Goal: Task Accomplishment & Management: Manage account settings

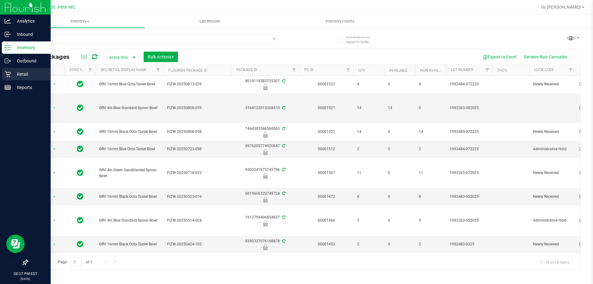
click at [18, 74] on p "Retail" at bounding box center [29, 73] width 37 height 7
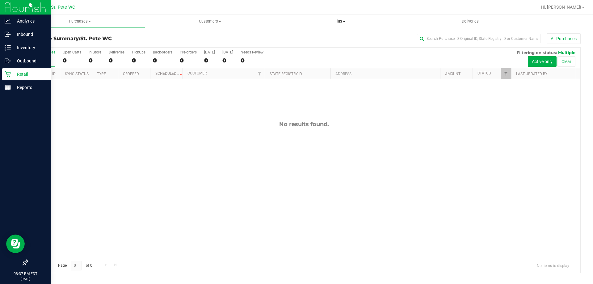
click at [347, 21] on span "Tills" at bounding box center [339, 22] width 129 height 6
click at [320, 34] on li "Manage tills" at bounding box center [340, 37] width 130 height 7
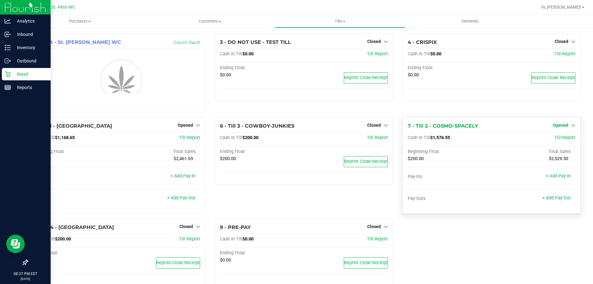
click at [557, 124] on span "Opened" at bounding box center [560, 125] width 15 height 5
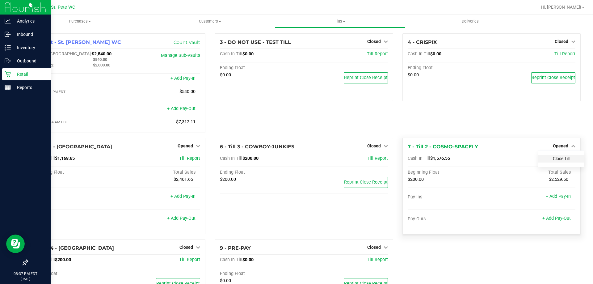
click at [553, 158] on link "Close Till" at bounding box center [561, 158] width 17 height 5
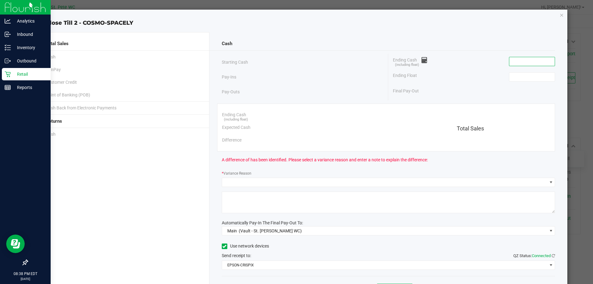
click at [524, 63] on input at bounding box center [531, 61] width 45 height 9
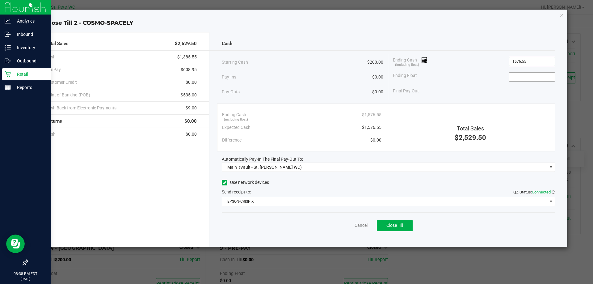
type input "$1,576.55"
click at [525, 80] on input at bounding box center [531, 77] width 45 height 9
type input "$200.00"
click at [467, 81] on div "Ending Float $200.00" at bounding box center [474, 76] width 162 height 15
click at [401, 229] on button "Close Till" at bounding box center [395, 225] width 36 height 11
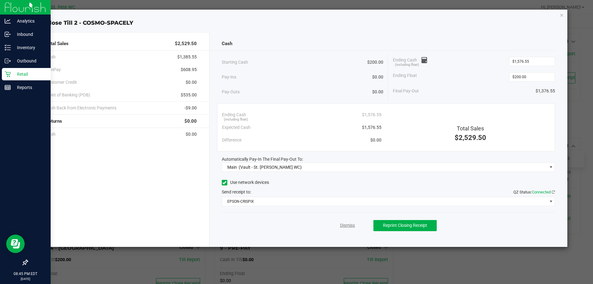
click at [347, 224] on link "Dismiss" at bounding box center [347, 225] width 15 height 6
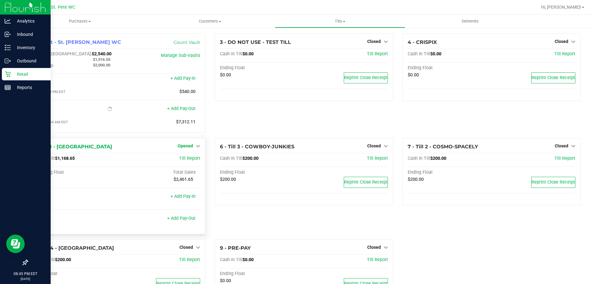
click at [187, 147] on span "Opened" at bounding box center [185, 145] width 15 height 5
click at [191, 158] on link "Close Till" at bounding box center [186, 158] width 17 height 5
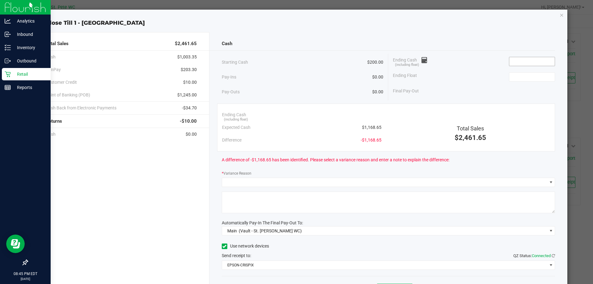
click at [527, 58] on input at bounding box center [531, 61] width 45 height 9
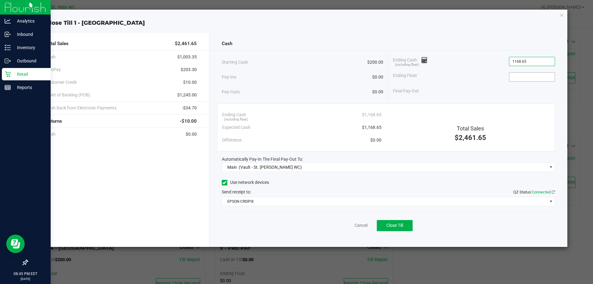
type input "$1,168.65"
click at [544, 75] on input at bounding box center [531, 77] width 45 height 9
type input "$200.00"
click at [449, 77] on div "Ending Float $200.00" at bounding box center [474, 76] width 162 height 15
click at [401, 224] on span "Close Till" at bounding box center [394, 225] width 17 height 5
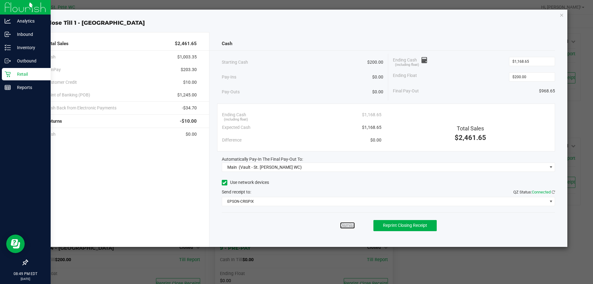
click at [348, 223] on link "Dismiss" at bounding box center [347, 225] width 15 height 6
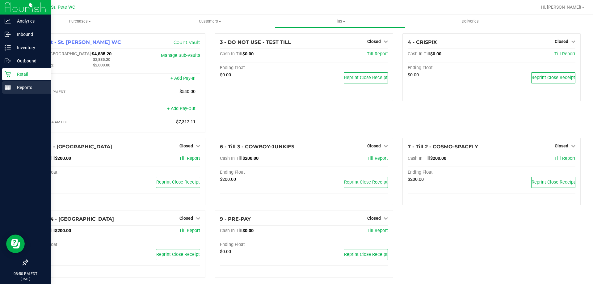
click at [7, 85] on icon at bounding box center [8, 87] width 6 height 6
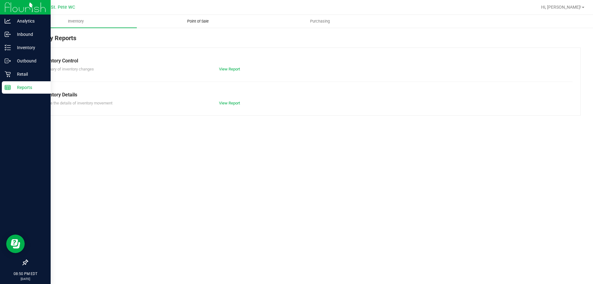
click at [205, 22] on span "Point of Sale" at bounding box center [198, 22] width 38 height 6
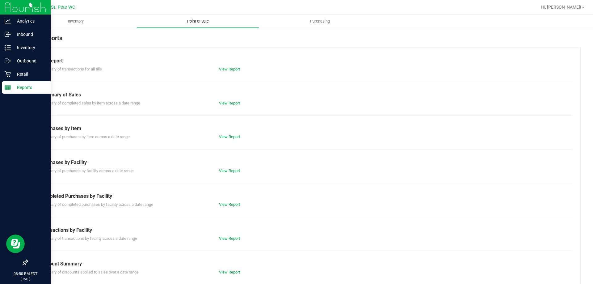
click at [203, 21] on span "Point of Sale" at bounding box center [198, 22] width 38 height 6
click at [227, 71] on link "View Report" at bounding box center [229, 69] width 21 height 5
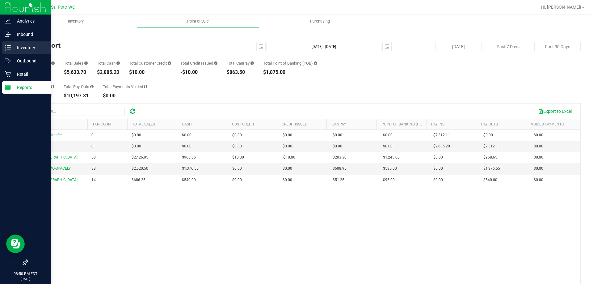
click at [10, 45] on line at bounding box center [8, 45] width 3 height 0
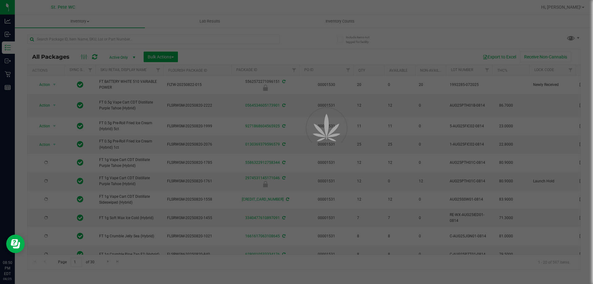
click at [342, 23] on div at bounding box center [296, 142] width 593 height 284
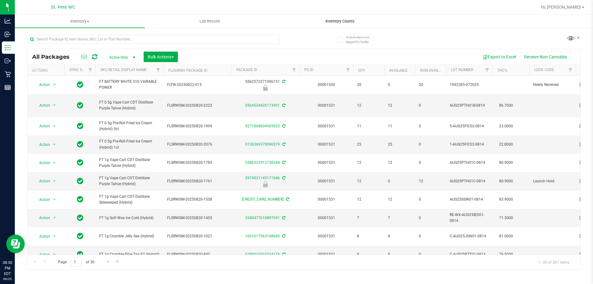
click at [341, 21] on span "Inventory Counts" at bounding box center [340, 22] width 46 height 6
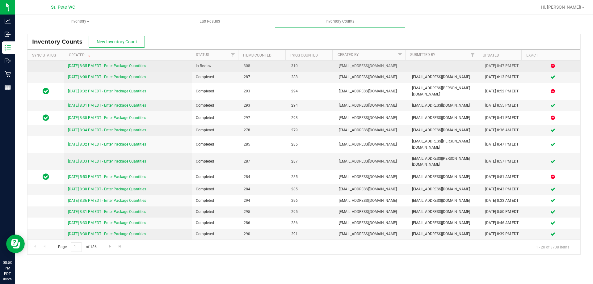
click at [121, 67] on link "[DATE] 8:35 PM EDT - Enter Package Quantities" at bounding box center [107, 66] width 78 height 4
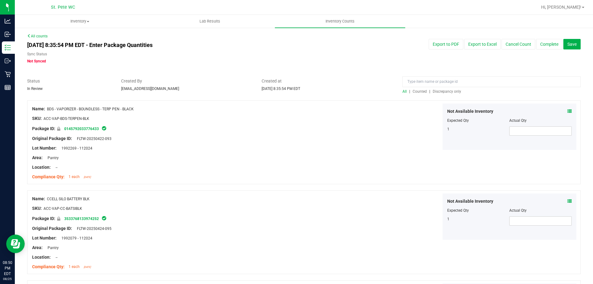
click at [445, 90] on span "Discrepancy only" at bounding box center [446, 91] width 28 height 4
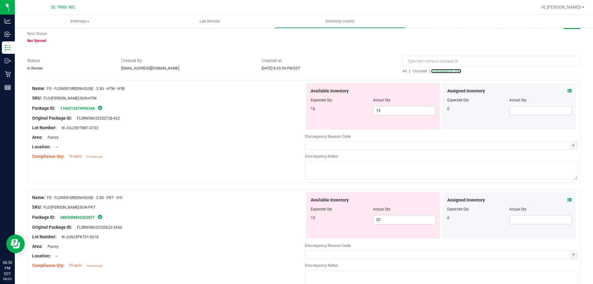
scroll to position [31, 0]
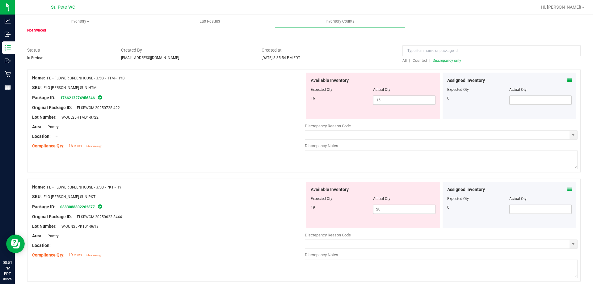
click at [240, 193] on div "SKU: FLO-[PERSON_NAME]-SUN-PKT" at bounding box center [168, 196] width 273 height 6
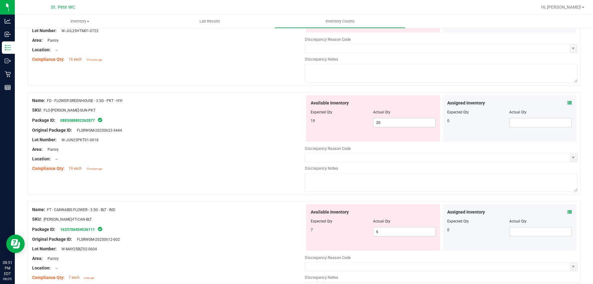
scroll to position [123, 0]
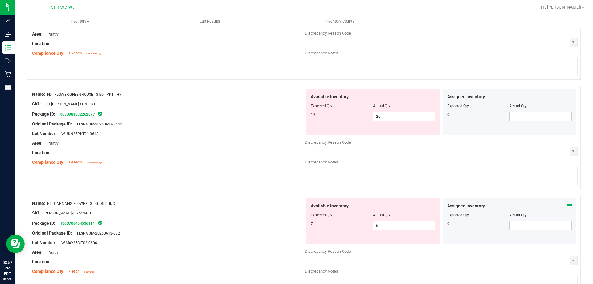
click at [383, 119] on span "20 20" at bounding box center [404, 116] width 62 height 9
click at [383, 119] on input "20" at bounding box center [404, 116] width 62 height 9
type input "19"
click at [264, 127] on div at bounding box center [168, 128] width 273 height 3
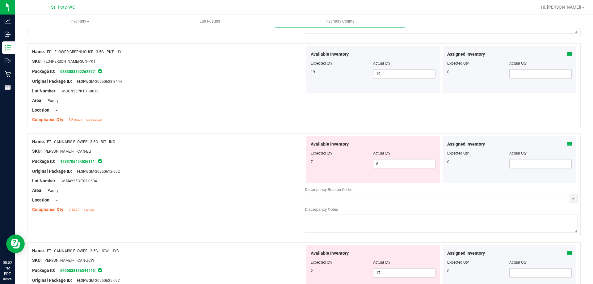
scroll to position [185, 0]
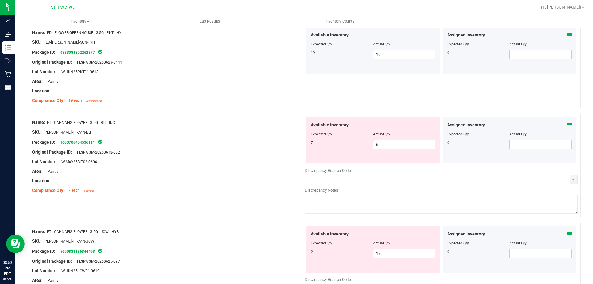
click at [399, 143] on span "6 6" at bounding box center [404, 144] width 62 height 9
click at [400, 142] on input "6" at bounding box center [404, 144] width 62 height 9
type input "7"
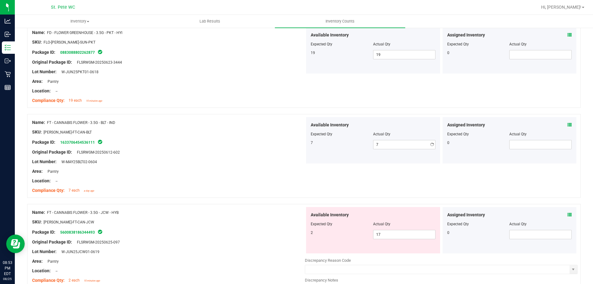
click at [274, 127] on div at bounding box center [168, 127] width 273 height 3
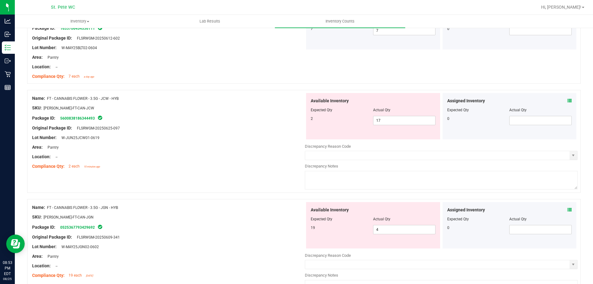
scroll to position [309, 0]
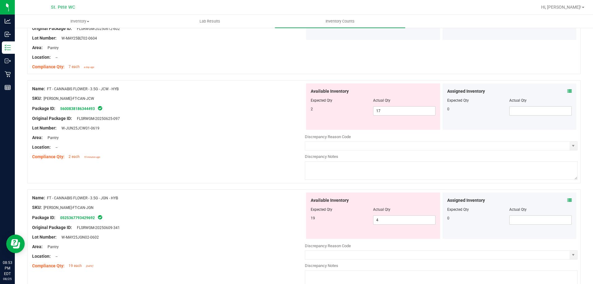
click at [274, 105] on div "Package ID: 5600838186344493" at bounding box center [168, 108] width 273 height 7
click at [377, 112] on span "17 17" at bounding box center [404, 110] width 62 height 9
click at [377, 112] on input "17" at bounding box center [404, 111] width 62 height 9
type input "2"
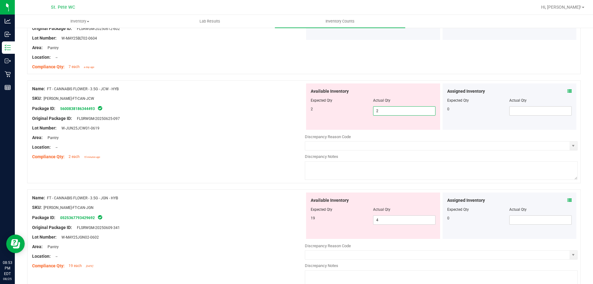
click at [279, 125] on div "Lot Number: W-JUN25JCW01-0619" at bounding box center [168, 128] width 273 height 6
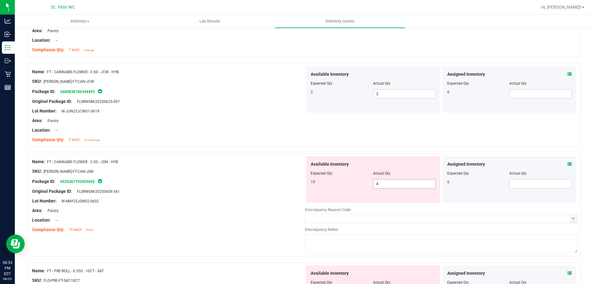
scroll to position [340, 0]
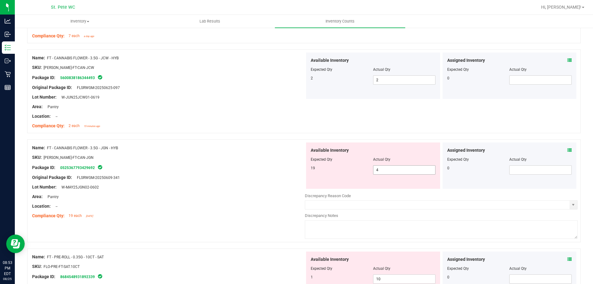
click at [386, 170] on span "4 4" at bounding box center [404, 169] width 62 height 9
click at [386, 170] on input "4" at bounding box center [404, 169] width 62 height 9
type input "19"
click at [271, 192] on div at bounding box center [168, 191] width 273 height 3
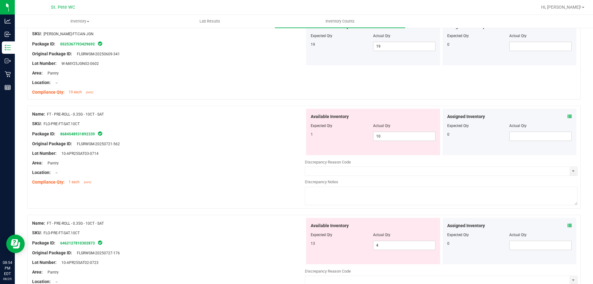
scroll to position [494, 0]
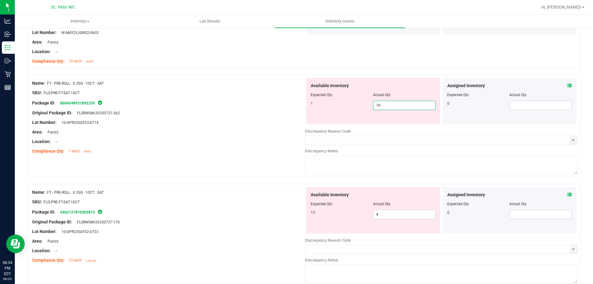
click at [388, 104] on span "10 10" at bounding box center [404, 105] width 62 height 9
click at [388, 104] on input "10" at bounding box center [404, 105] width 62 height 9
type input "1"
click at [409, 216] on div "Available Inventory Expected Qty Actual Qty 13 4 4" at bounding box center [441, 236] width 273 height 98
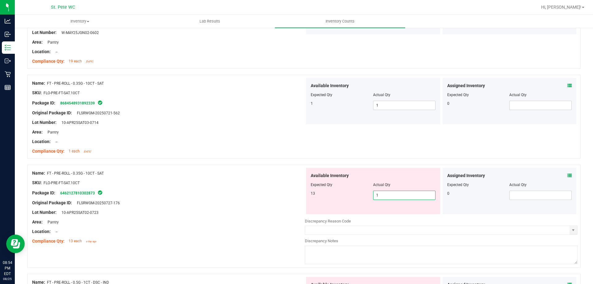
type input "13"
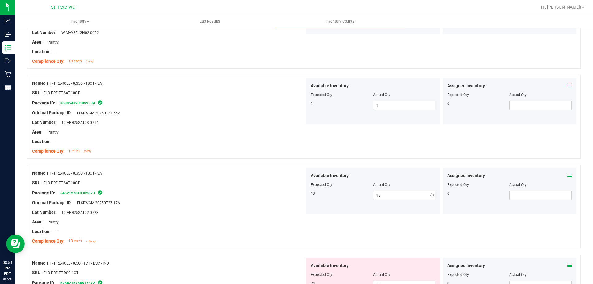
click at [245, 223] on div "Area: Pantry" at bounding box center [168, 222] width 273 height 6
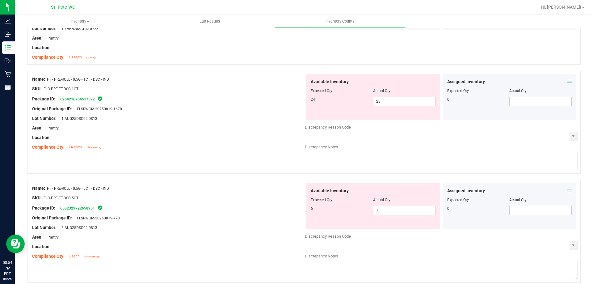
scroll to position [679, 0]
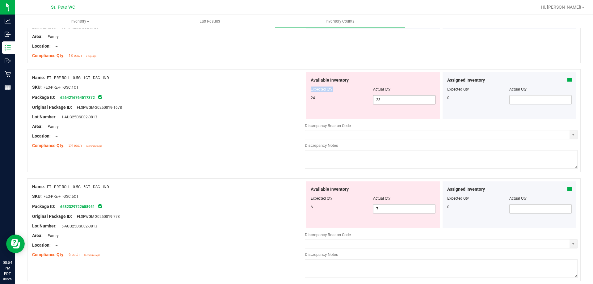
drag, startPoint x: 370, startPoint y: 86, endPoint x: 370, endPoint y: 91, distance: 5.0
click at [373, 88] on span "Actual Qty" at bounding box center [381, 89] width 17 height 4
click at [381, 102] on span "23 23" at bounding box center [404, 99] width 62 height 9
click at [381, 102] on input "23" at bounding box center [404, 99] width 62 height 9
type input "24"
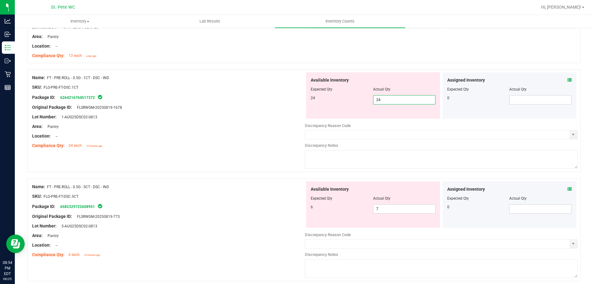
type input "24"
click at [247, 120] on div at bounding box center [168, 121] width 273 height 3
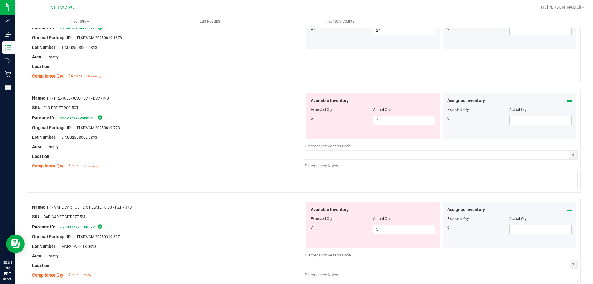
scroll to position [803, 0]
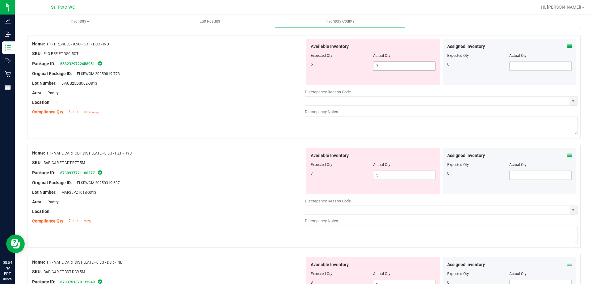
click at [386, 67] on span "7 7" at bounding box center [404, 65] width 62 height 9
click at [386, 67] on input "7" at bounding box center [404, 66] width 62 height 9
type input "6"
click at [239, 104] on div "Location: --" at bounding box center [168, 102] width 273 height 6
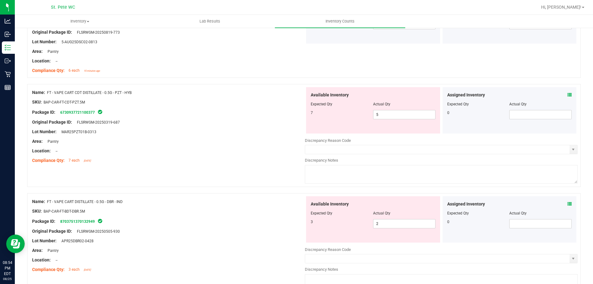
scroll to position [834, 0]
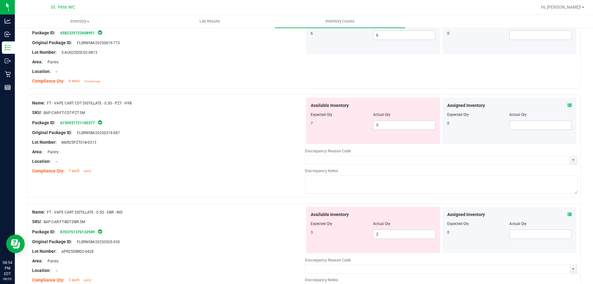
click at [228, 88] on div at bounding box center [303, 91] width 553 height 6
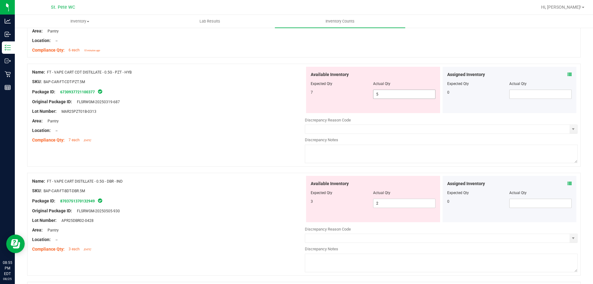
click at [402, 93] on input "5" at bounding box center [404, 94] width 62 height 9
type input "7"
click at [240, 120] on div "Area: Pantry" at bounding box center [168, 121] width 273 height 6
type input "7"
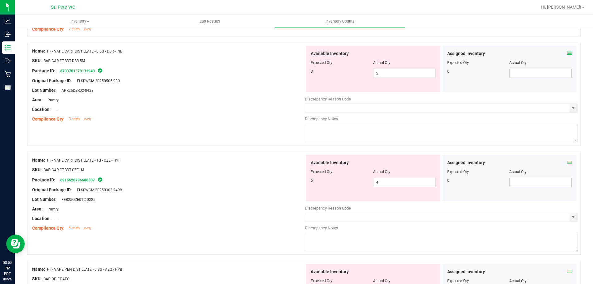
scroll to position [990, 0]
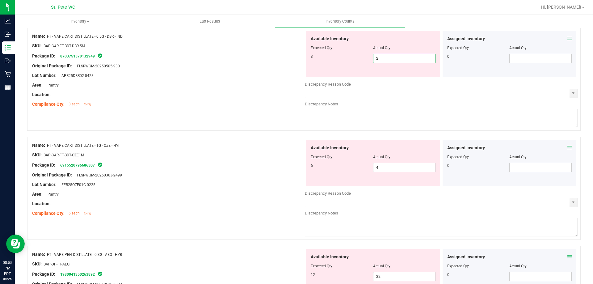
click at [384, 57] on span "2 2" at bounding box center [404, 58] width 62 height 9
click at [383, 57] on input "2" at bounding box center [404, 58] width 62 height 9
type input "3"
click at [244, 86] on div "Area: Pantry" at bounding box center [168, 85] width 273 height 6
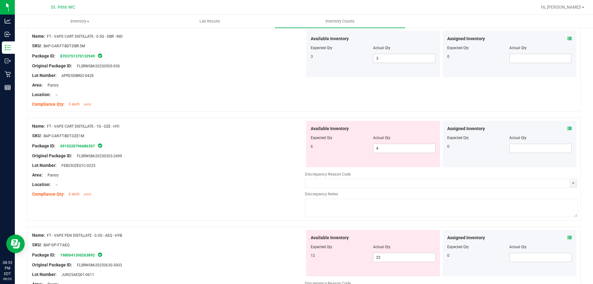
scroll to position [1021, 0]
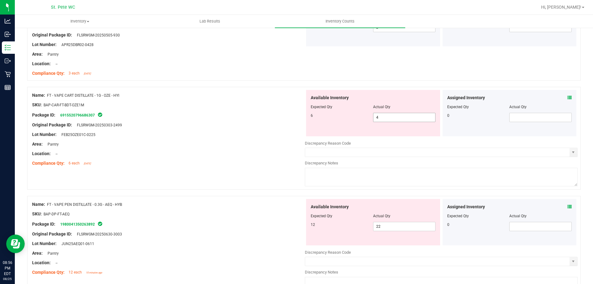
click at [398, 116] on span "4 4" at bounding box center [404, 117] width 62 height 9
click at [398, 116] on input "4" at bounding box center [404, 117] width 62 height 9
type input "6"
click at [235, 143] on div "Area: Pantry" at bounding box center [168, 144] width 273 height 6
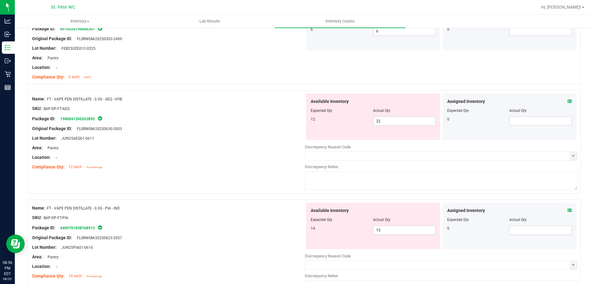
scroll to position [1144, 0]
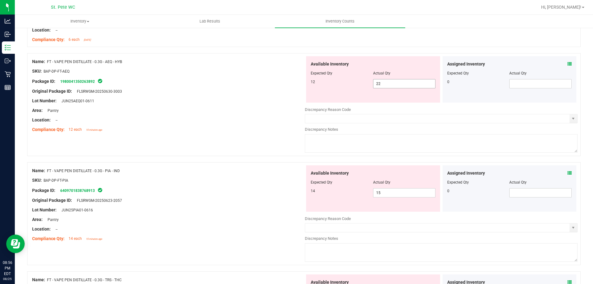
click at [396, 84] on span "22 22" at bounding box center [404, 83] width 62 height 9
click at [396, 84] on input "22" at bounding box center [404, 83] width 62 height 9
type input "12"
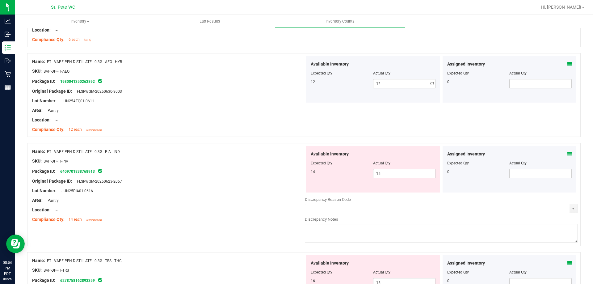
click at [219, 104] on div at bounding box center [168, 105] width 273 height 3
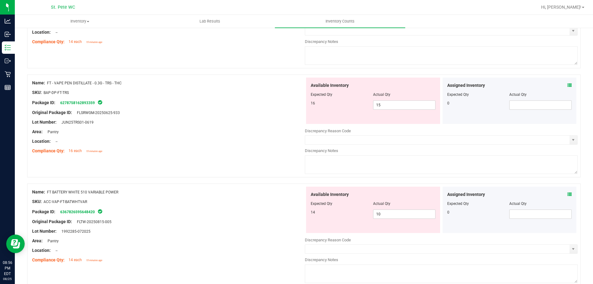
scroll to position [1360, 0]
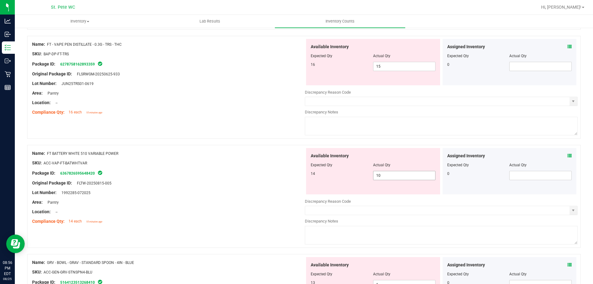
click at [378, 171] on span "10 10" at bounding box center [404, 175] width 62 height 9
click at [378, 171] on input "10" at bounding box center [404, 175] width 62 height 9
type input "14"
click at [209, 178] on div at bounding box center [168, 178] width 273 height 3
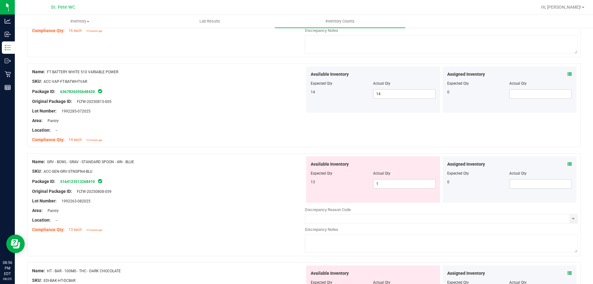
scroll to position [1453, 0]
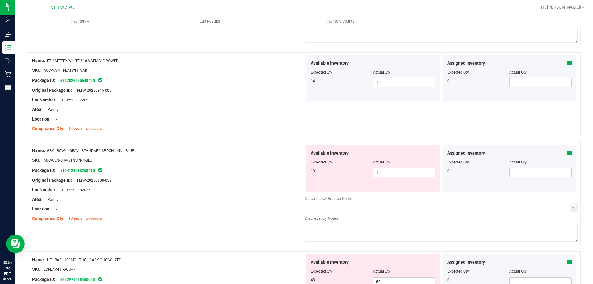
click at [394, 166] on div at bounding box center [373, 166] width 125 height 3
click at [391, 172] on span "1 1" at bounding box center [404, 172] width 62 height 9
click at [391, 172] on input "1" at bounding box center [404, 172] width 62 height 9
type input "13"
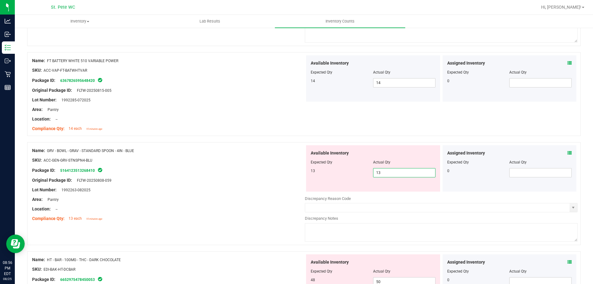
click at [157, 187] on div "Lot Number: 1992263-082025" at bounding box center [168, 189] width 273 height 6
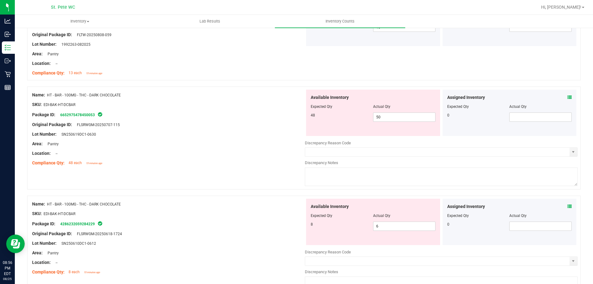
scroll to position [1607, 0]
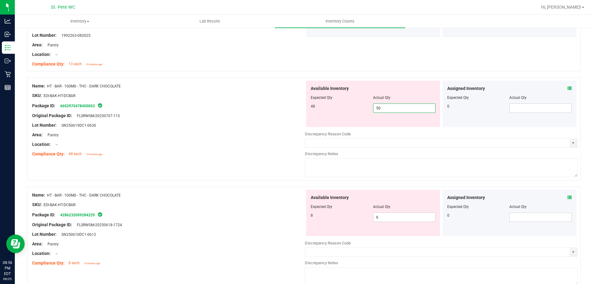
click at [384, 107] on span "50 50" at bounding box center [404, 107] width 62 height 9
click at [384, 107] on input "50" at bounding box center [404, 108] width 62 height 9
click at [291, 119] on div at bounding box center [168, 120] width 273 height 3
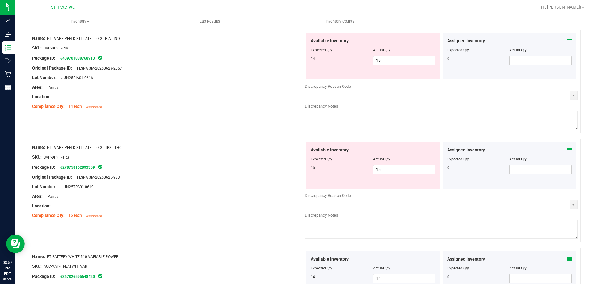
scroll to position [1268, 0]
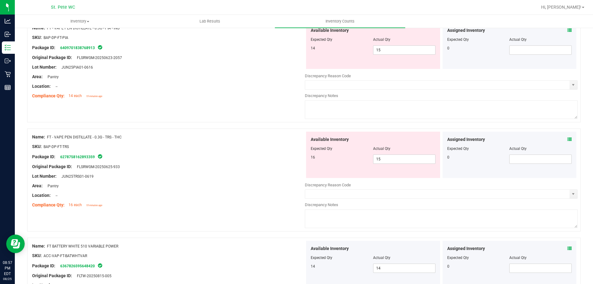
click at [172, 151] on div at bounding box center [168, 151] width 273 height 3
click at [172, 123] on div at bounding box center [303, 125] width 553 height 6
click at [173, 117] on div "Name: FT - VAPE PEN DISTILLATE - 0.3G - PIA - IND SKU: BAP-DP-FT-PIA Package ID…" at bounding box center [303, 70] width 553 height 103
click at [184, 141] on div at bounding box center [168, 141] width 273 height 3
click at [186, 111] on div "Name: FT - VAPE PEN DISTILLATE - 0.3G - PIA - IND SKU: BAP-DP-FT-PIA Package ID…" at bounding box center [303, 70] width 553 height 103
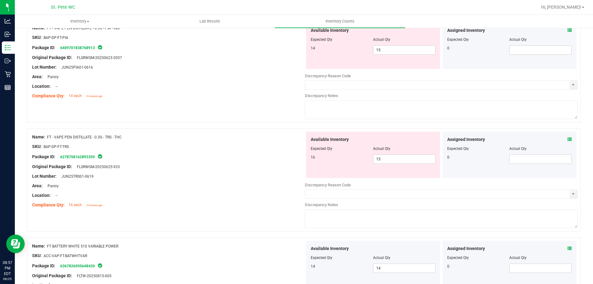
click at [189, 136] on div "Name: FT - VAPE PEN DISTILLATE - 0.3G - TRS - THC" at bounding box center [168, 137] width 273 height 6
drag, startPoint x: 193, startPoint y: 111, endPoint x: 203, endPoint y: 115, distance: 11.1
click at [193, 110] on div "Name: FT - VAPE PEN DISTILLATE - 0.3G - PIA - IND SKU: BAP-DP-FT-PIA Package ID…" at bounding box center [303, 70] width 553 height 103
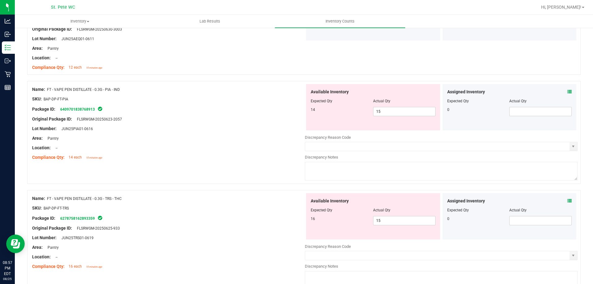
scroll to position [1206, 0]
click at [390, 113] on span "15 15" at bounding box center [404, 111] width 62 height 9
click at [390, 113] on input "15" at bounding box center [404, 111] width 62 height 9
type input "14"
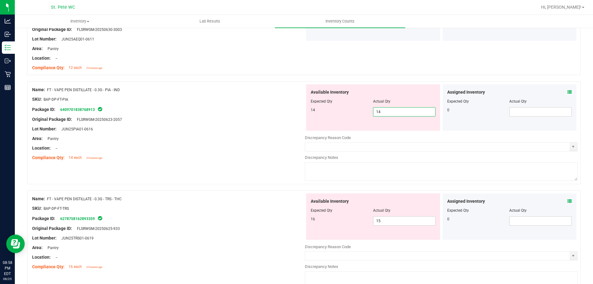
click at [383, 216] on div "Available Inventory Expected Qty Actual Qty 16 15 15" at bounding box center [373, 216] width 134 height 46
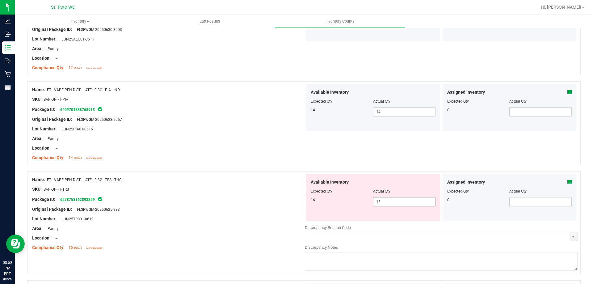
click at [385, 203] on span "15 15" at bounding box center [404, 201] width 62 height 9
type input "16"
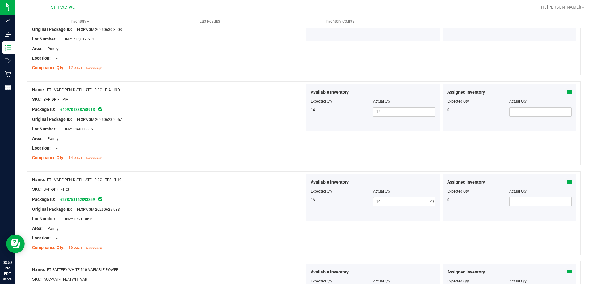
click at [198, 156] on div "Compliance Qty: 14 each 15 minutes ago" at bounding box center [168, 157] width 273 height 6
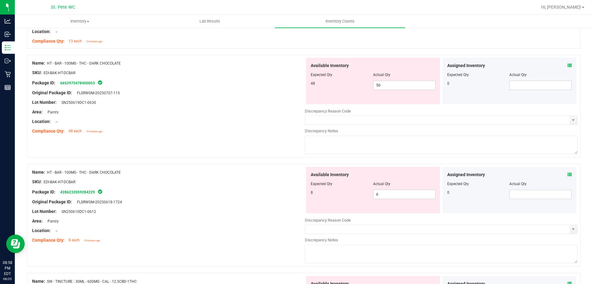
scroll to position [1607, 0]
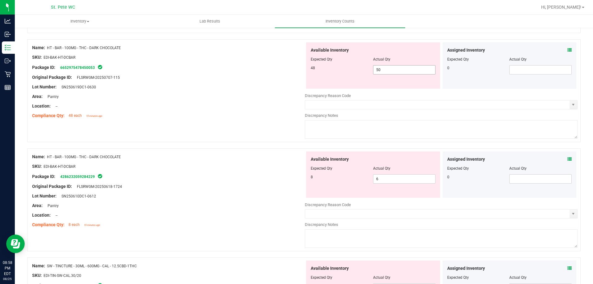
click at [399, 65] on span "50 50" at bounding box center [404, 69] width 62 height 9
click at [399, 65] on input "50" at bounding box center [404, 69] width 62 height 9
type input "48"
click at [378, 181] on div "Available Inventory Expected Qty Actual Qty 8 6 6" at bounding box center [441, 200] width 273 height 98
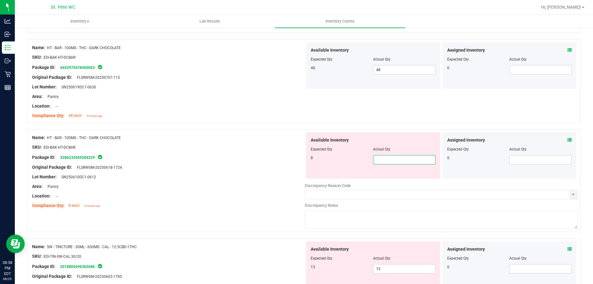
type input "8"
click at [245, 169] on div "Original Package ID: FLSRWGM-20250618-1724" at bounding box center [168, 167] width 273 height 6
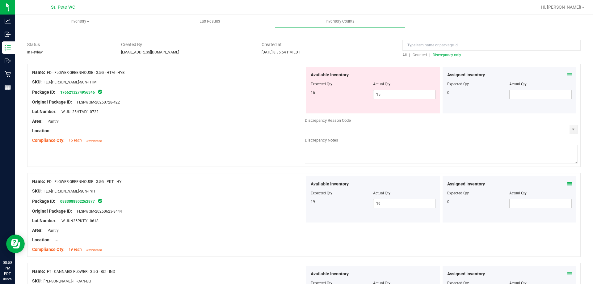
scroll to position [0, 0]
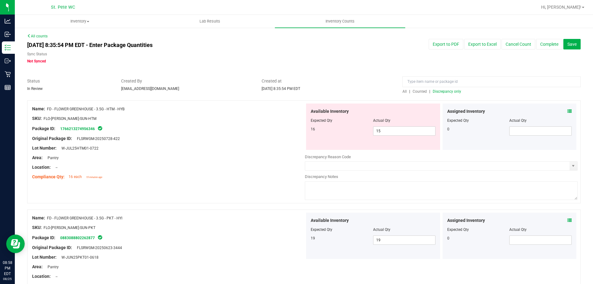
click at [452, 92] on span "Discrepancy only" at bounding box center [446, 91] width 28 height 4
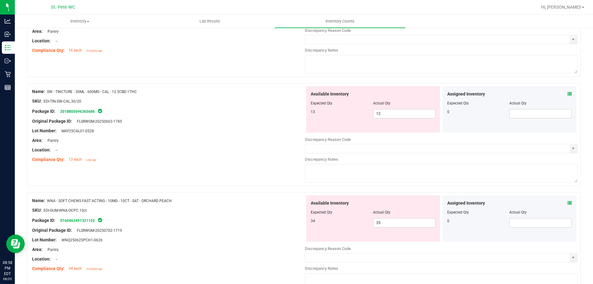
scroll to position [72, 0]
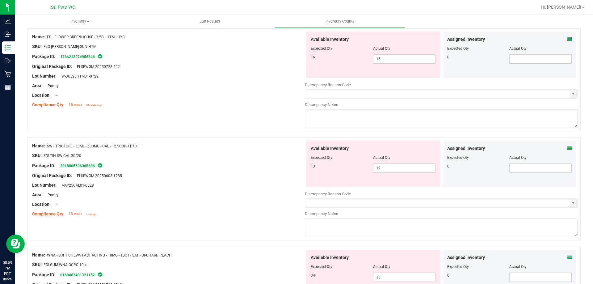
click at [238, 158] on div "SKU: EDI-TIN-SW-CAL.30/20" at bounding box center [168, 155] width 273 height 6
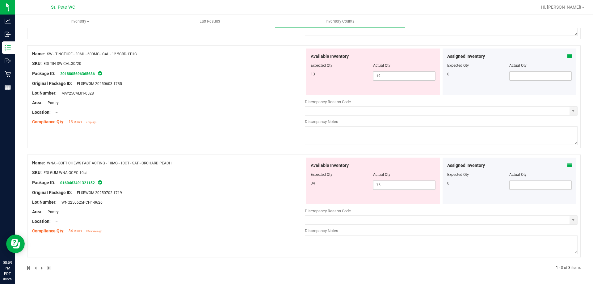
scroll to position [165, 0]
click at [388, 76] on span "12 12" at bounding box center [404, 75] width 62 height 9
click at [388, 76] on input "12" at bounding box center [404, 75] width 62 height 9
type input "13"
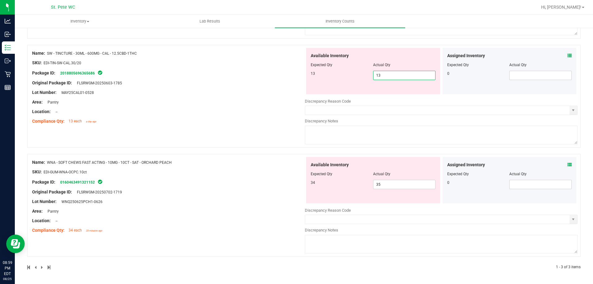
click at [262, 96] on div "Name: SW - TINCTURE - 30ML - 600MG - CAL - 12.5CBD-1THC SKU: EDI-TIN-SW-CAL.30/…" at bounding box center [168, 87] width 273 height 79
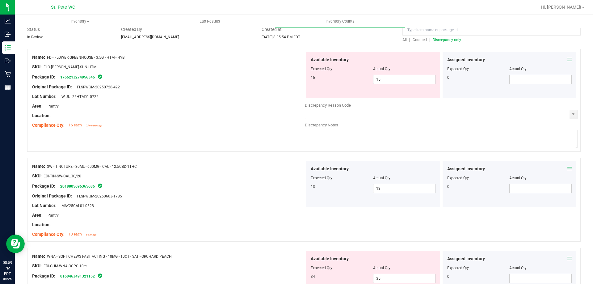
scroll to position [0, 0]
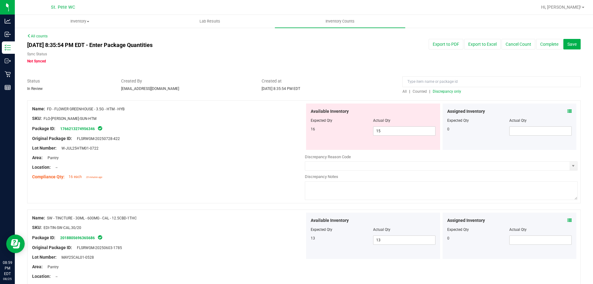
click at [452, 93] on span "Discrepancy only" at bounding box center [446, 91] width 28 height 4
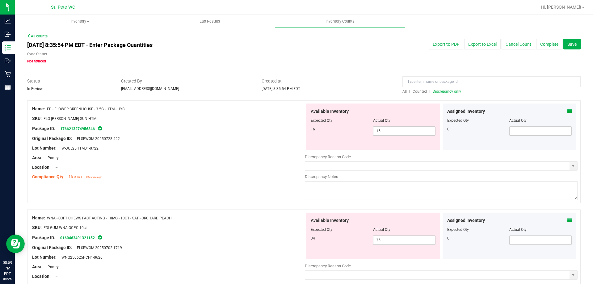
click at [264, 171] on div at bounding box center [168, 171] width 273 height 3
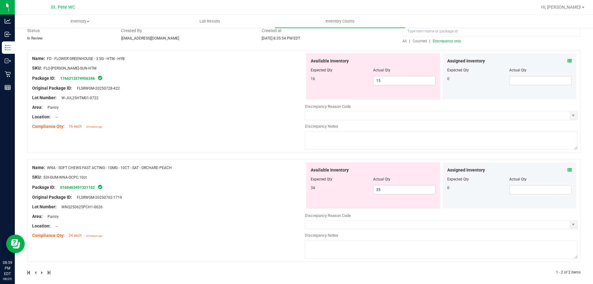
scroll to position [56, 0]
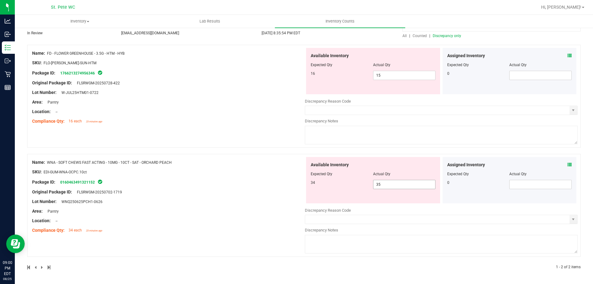
click at [383, 185] on span "35 35" at bounding box center [404, 184] width 62 height 9
type input "34"
click at [274, 207] on div "Name: WNA - SOFT CHEWS FAST ACTING - 10MG - 10CT - SAT - ORCHARD PEACH SKU: EDI…" at bounding box center [168, 196] width 273 height 79
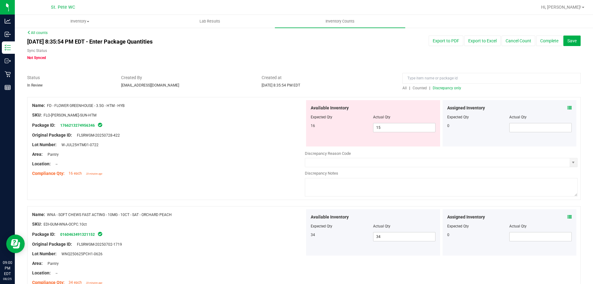
scroll to position [0, 0]
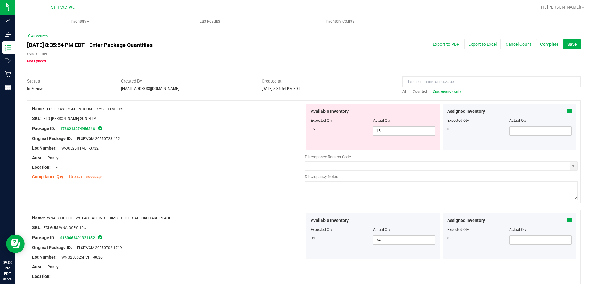
click at [441, 92] on span "Discrepancy only" at bounding box center [446, 91] width 28 height 4
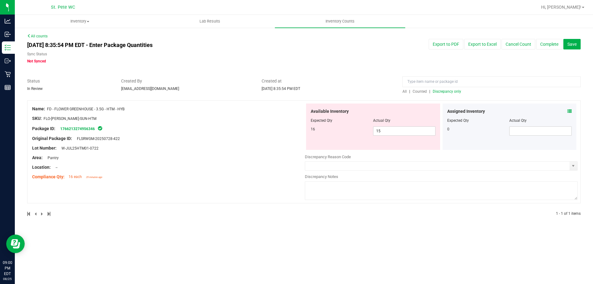
click at [271, 148] on div "Lot Number: W-JUL25HTM01-0722" at bounding box center [168, 148] width 273 height 6
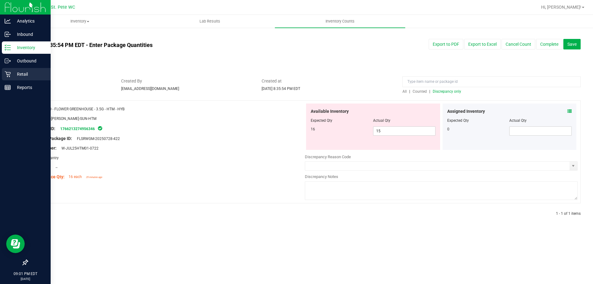
click at [33, 76] on p "Retail" at bounding box center [29, 73] width 37 height 7
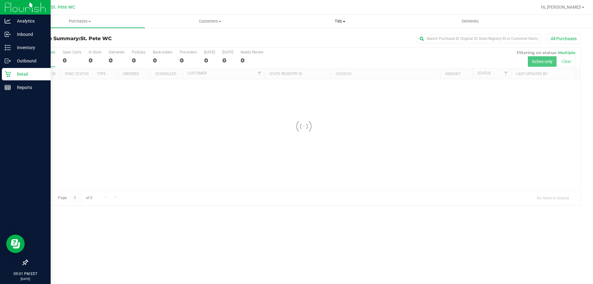
click at [334, 22] on span "Tills" at bounding box center [339, 22] width 129 height 6
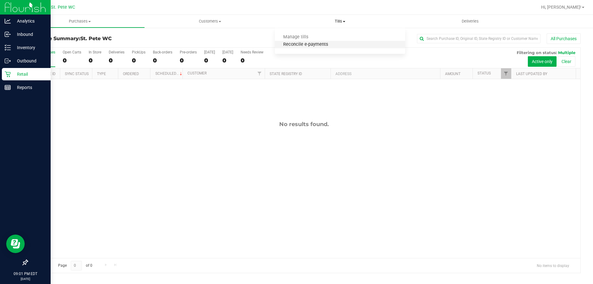
click at [309, 43] on span "Reconcile e-payments" at bounding box center [305, 44] width 61 height 5
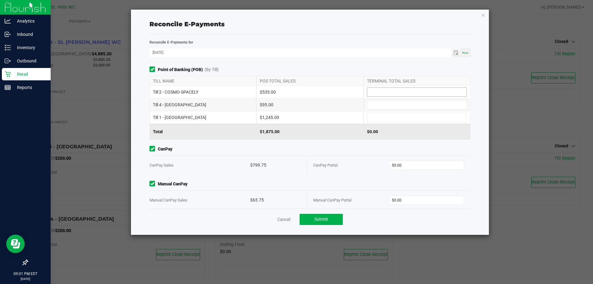
click at [390, 94] on input at bounding box center [416, 92] width 99 height 9
click at [393, 114] on input at bounding box center [416, 117] width 99 height 9
type input "$1,245.00"
click at [384, 102] on input at bounding box center [416, 104] width 99 height 9
type input "$95.00"
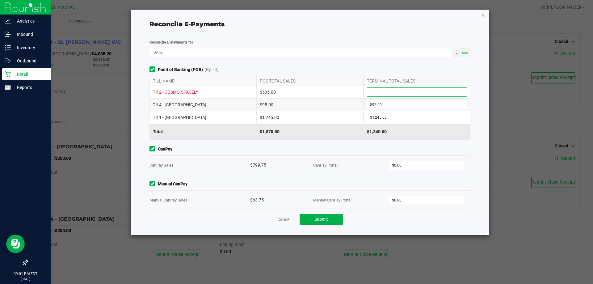
click at [384, 88] on input at bounding box center [416, 92] width 99 height 9
type input "$535.00"
click at [407, 164] on input "0" at bounding box center [426, 165] width 75 height 9
type input "$799.75"
click at [396, 202] on input "0" at bounding box center [426, 200] width 75 height 9
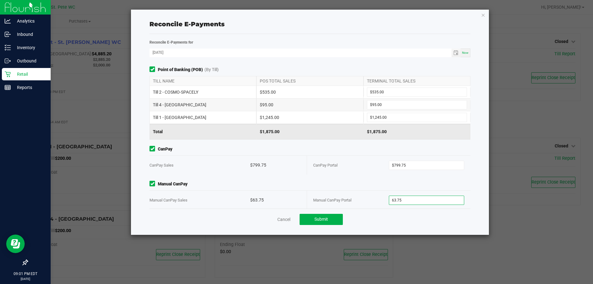
type input "$63.75"
click at [349, 188] on div "Manual CanPay Manual CanPay Sales $63.75 Manual CanPay Portal $63.75" at bounding box center [310, 195] width 330 height 29
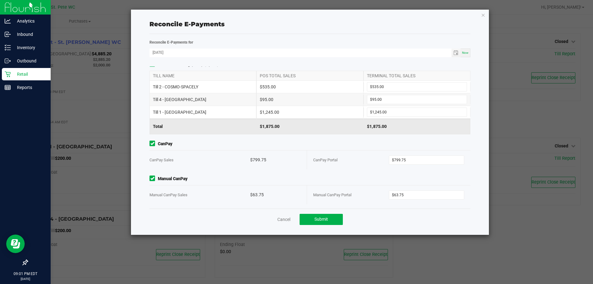
scroll to position [6, 0]
click at [328, 218] on span "Submit" at bounding box center [321, 218] width 14 height 5
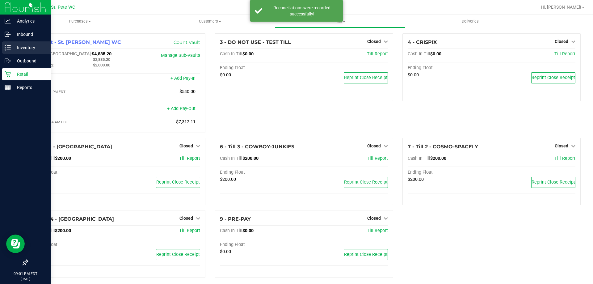
click at [19, 50] on p "Inventory" at bounding box center [29, 47] width 37 height 7
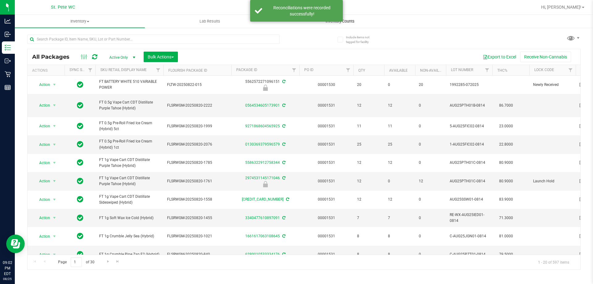
click at [350, 21] on span "Inventory Counts" at bounding box center [340, 22] width 46 height 6
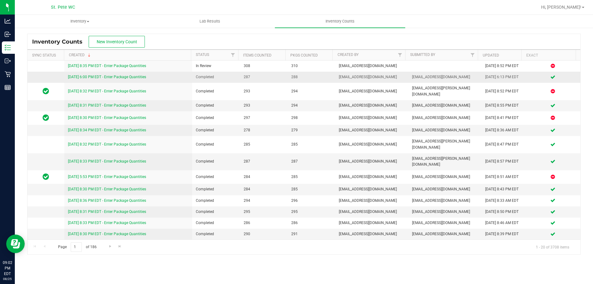
click at [135, 76] on link "[DATE] 6:00 PM EDT - Enter Package Quantities" at bounding box center [107, 77] width 78 height 4
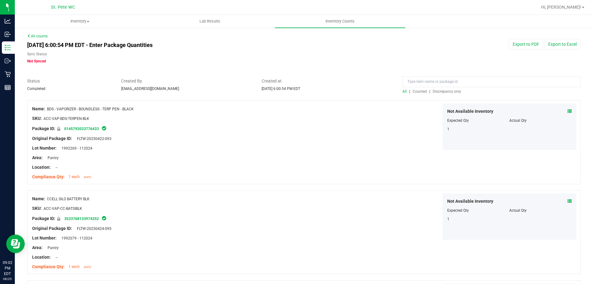
click at [432, 92] on span "Discrepancy only" at bounding box center [446, 91] width 28 height 4
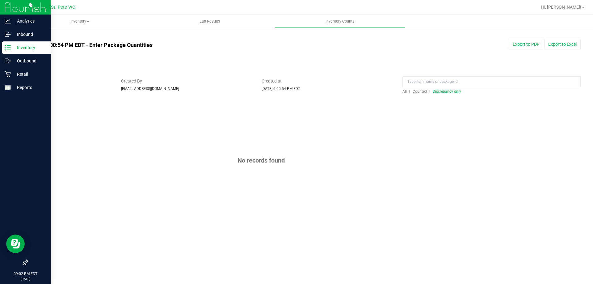
click at [22, 49] on p "Inventory" at bounding box center [29, 47] width 37 height 7
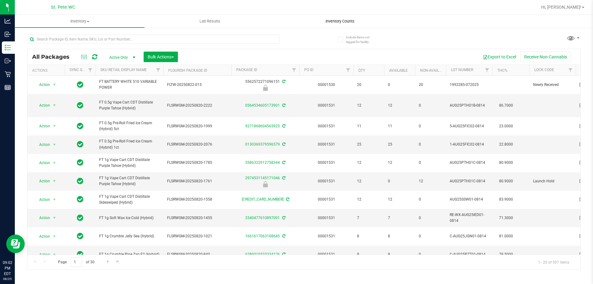
click at [342, 18] on uib-tab-heading "Inventory Counts" at bounding box center [340, 21] width 130 height 13
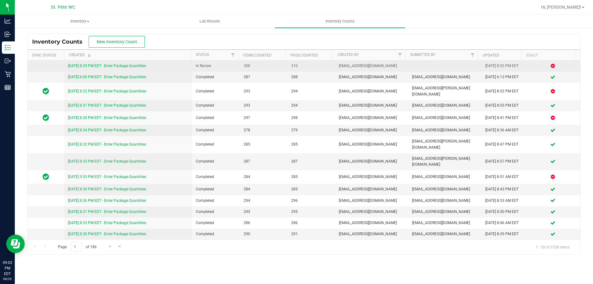
click at [112, 65] on link "[DATE] 8:35 PM EDT - Enter Package Quantities" at bounding box center [107, 66] width 78 height 4
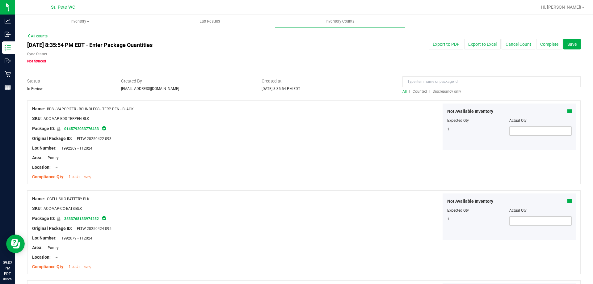
click at [432, 91] on span "Discrepancy only" at bounding box center [446, 91] width 28 height 4
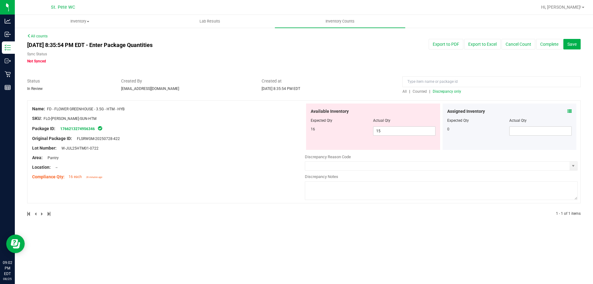
click at [570, 111] on icon at bounding box center [569, 111] width 4 height 4
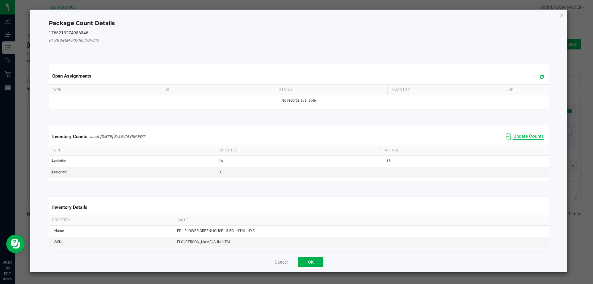
click at [525, 134] on span "Update Counts" at bounding box center [528, 136] width 31 height 6
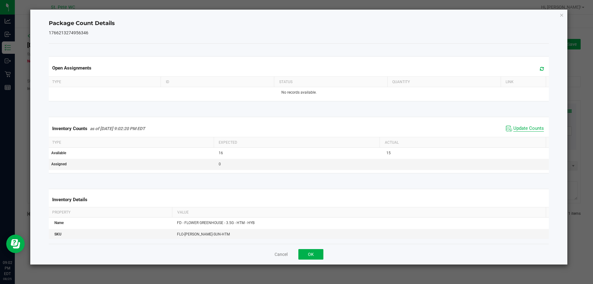
click at [525, 129] on span "Update Counts" at bounding box center [528, 128] width 31 height 6
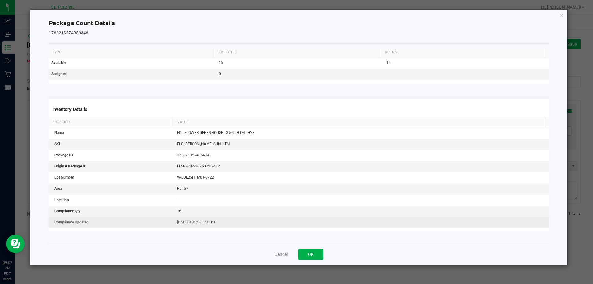
scroll to position [95, 0]
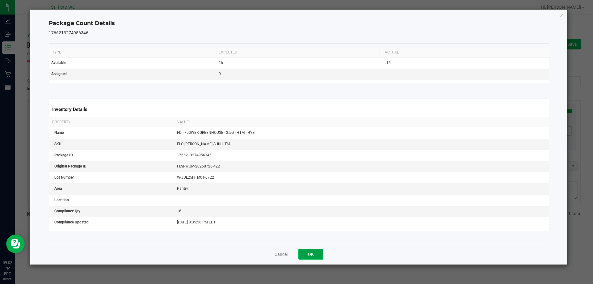
click at [312, 253] on button "OK" at bounding box center [310, 254] width 25 height 10
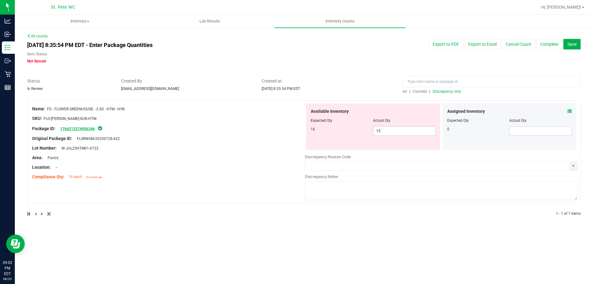
click at [84, 128] on link "1766213274956346" at bounding box center [77, 129] width 35 height 4
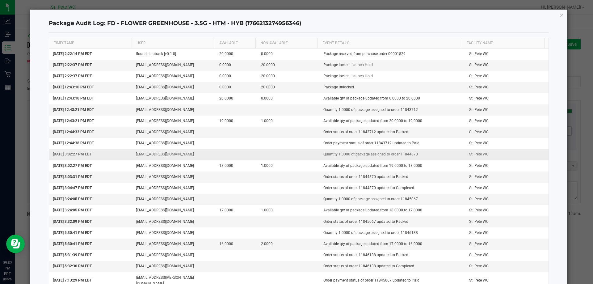
scroll to position [14, 0]
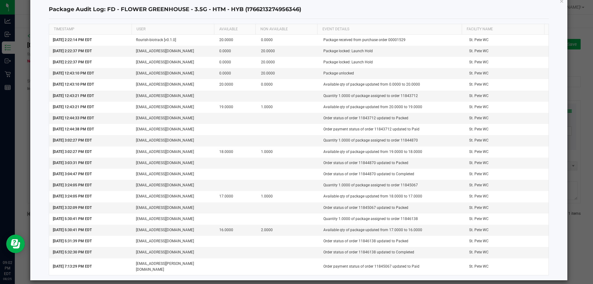
click at [572, 65] on ngb-modal-window "Package Audit Log: FD - FLOWER GREENHOUSE - 3.5G - HTM - HYB (1766213274956346)…" at bounding box center [298, 142] width 597 height 284
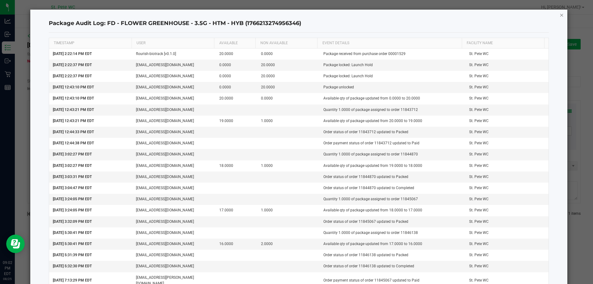
click at [559, 14] on icon "button" at bounding box center [561, 14] width 4 height 7
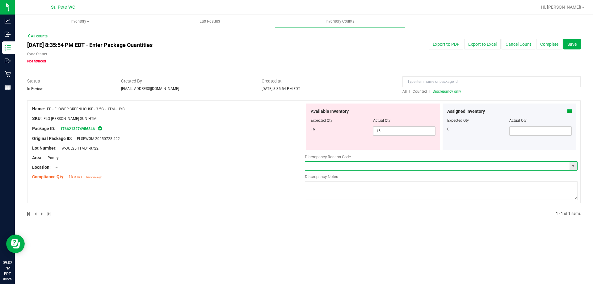
click at [341, 165] on input "text" at bounding box center [437, 165] width 264 height 9
click at [572, 166] on span "select" at bounding box center [572, 165] width 5 height 5
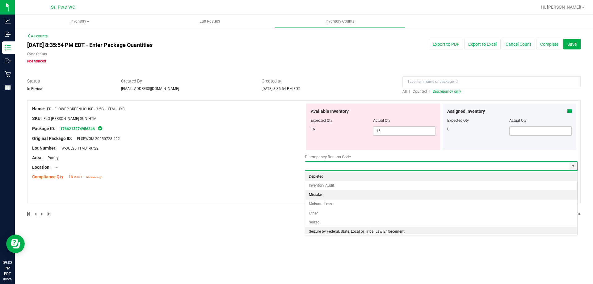
click at [378, 196] on li "Mistake" at bounding box center [441, 194] width 272 height 9
type input "Mistake"
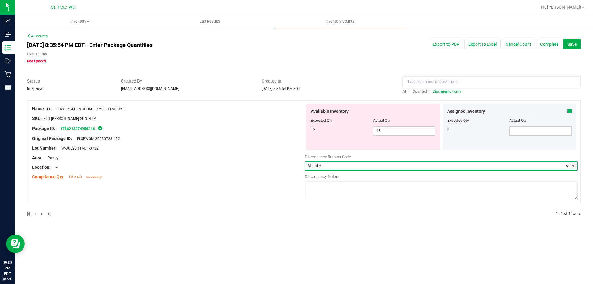
click at [351, 194] on textarea at bounding box center [441, 190] width 273 height 19
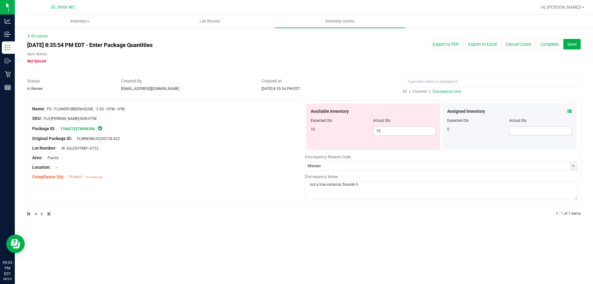
click at [364, 182] on textarea "not a true variance, flourish h" at bounding box center [441, 190] width 273 height 19
click at [455, 194] on textarea "not a true variance, flourish has not updated count will investigate in the mor…" at bounding box center [441, 190] width 273 height 19
click at [454, 191] on textarea "not a true variance, flourish has not updated count will investigate in the mor…" at bounding box center [441, 190] width 273 height 19
type textarea "not a true variance, flourish has not updated count will investigate in the mor…"
click at [277, 154] on div "Area: Pantry" at bounding box center [168, 157] width 273 height 6
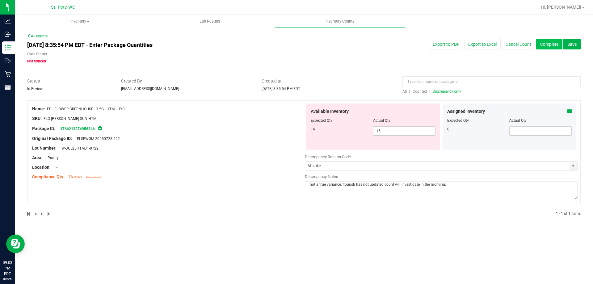
click at [558, 48] on button "Complete" at bounding box center [549, 44] width 26 height 10
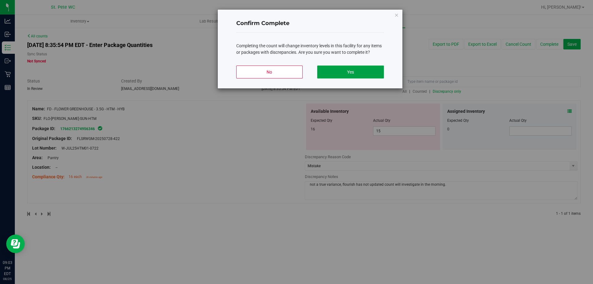
click at [375, 73] on button "Yes" at bounding box center [350, 71] width 66 height 13
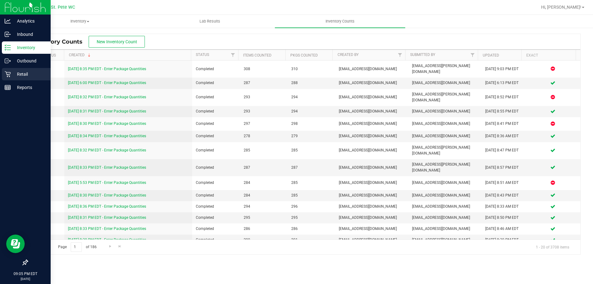
click at [10, 77] on div "Retail" at bounding box center [26, 74] width 49 height 12
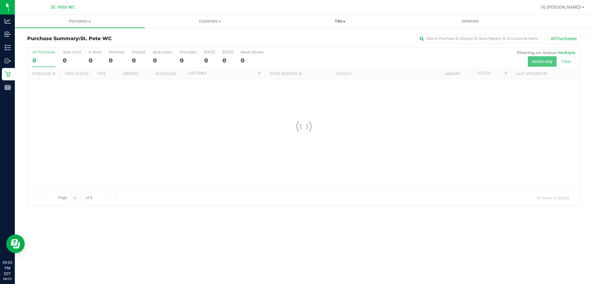
click at [337, 21] on span "Tills" at bounding box center [339, 22] width 129 height 6
click at [331, 36] on li "Manage tills" at bounding box center [340, 37] width 130 height 7
